Goal: Answer question/provide support: Answer question/provide support

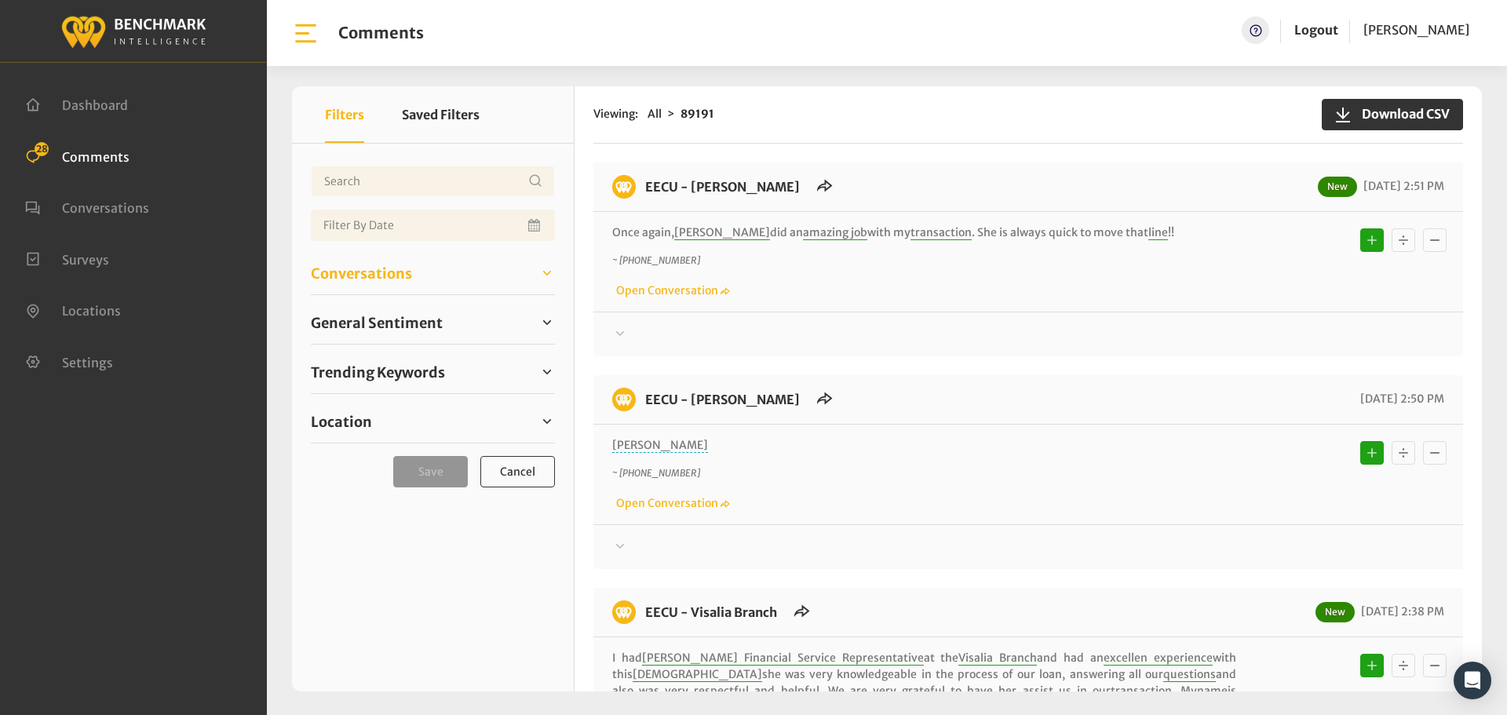
click at [378, 282] on span "Conversations" at bounding box center [361, 273] width 101 height 21
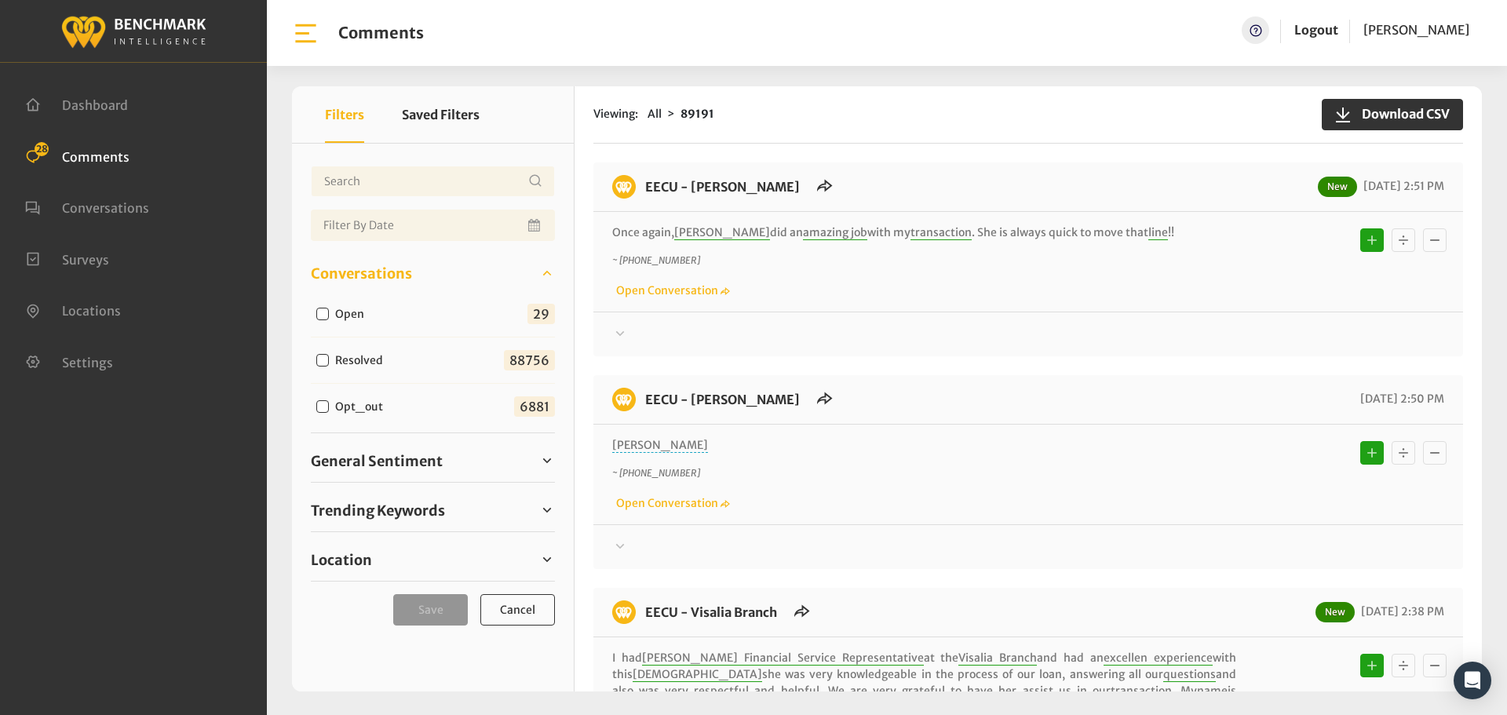
click at [324, 312] on input "Open" at bounding box center [322, 314] width 13 height 13
checkbox input "true"
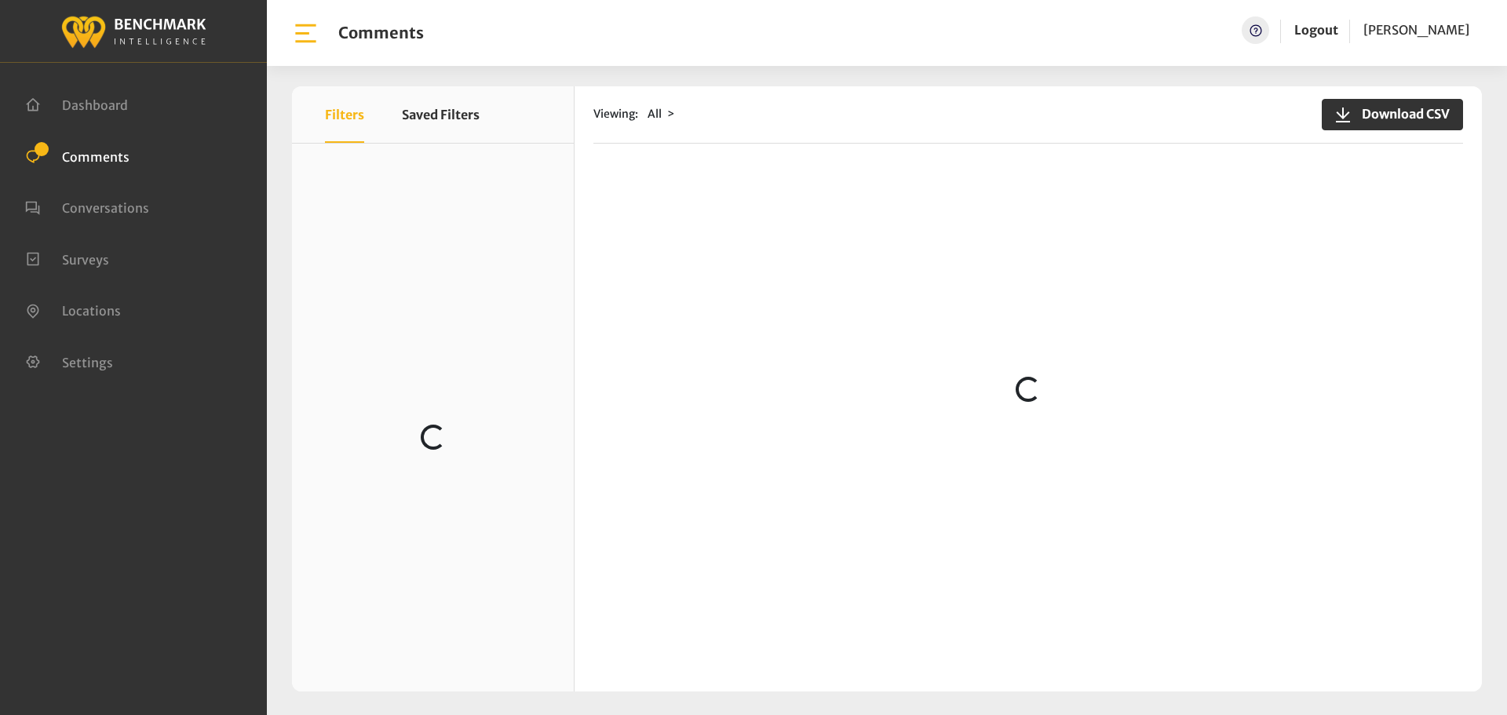
click at [77, 155] on span "Comments" at bounding box center [95, 156] width 67 height 16
